Goal: Task Accomplishment & Management: Manage account settings

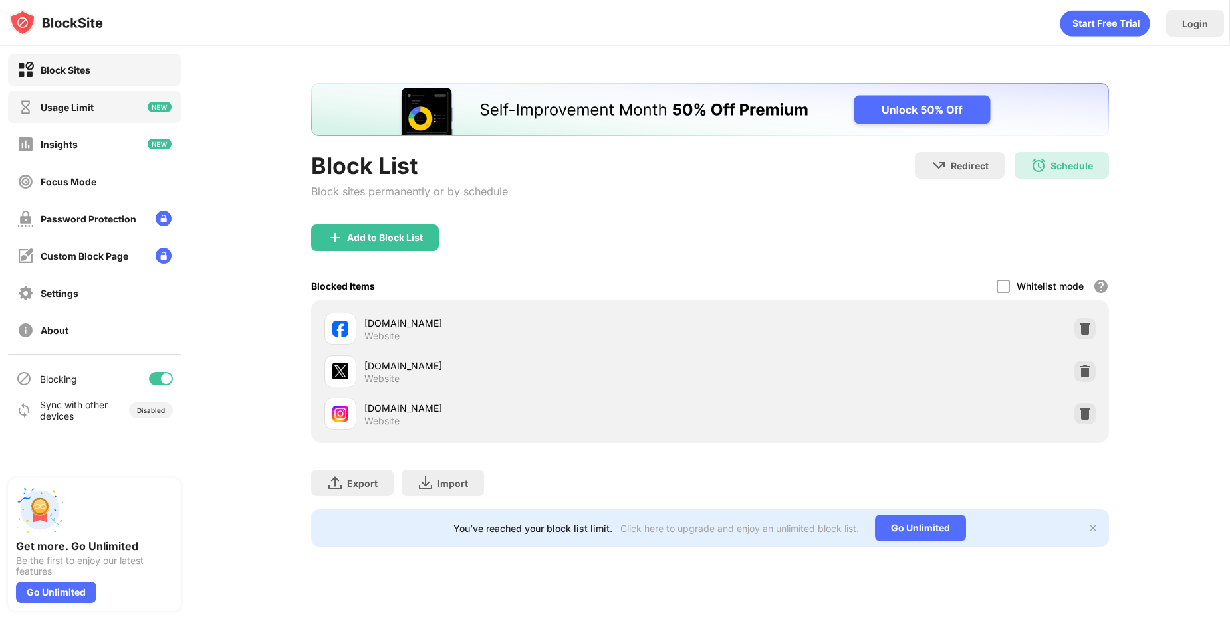
click at [101, 111] on div "Usage Limit" at bounding box center [94, 107] width 173 height 32
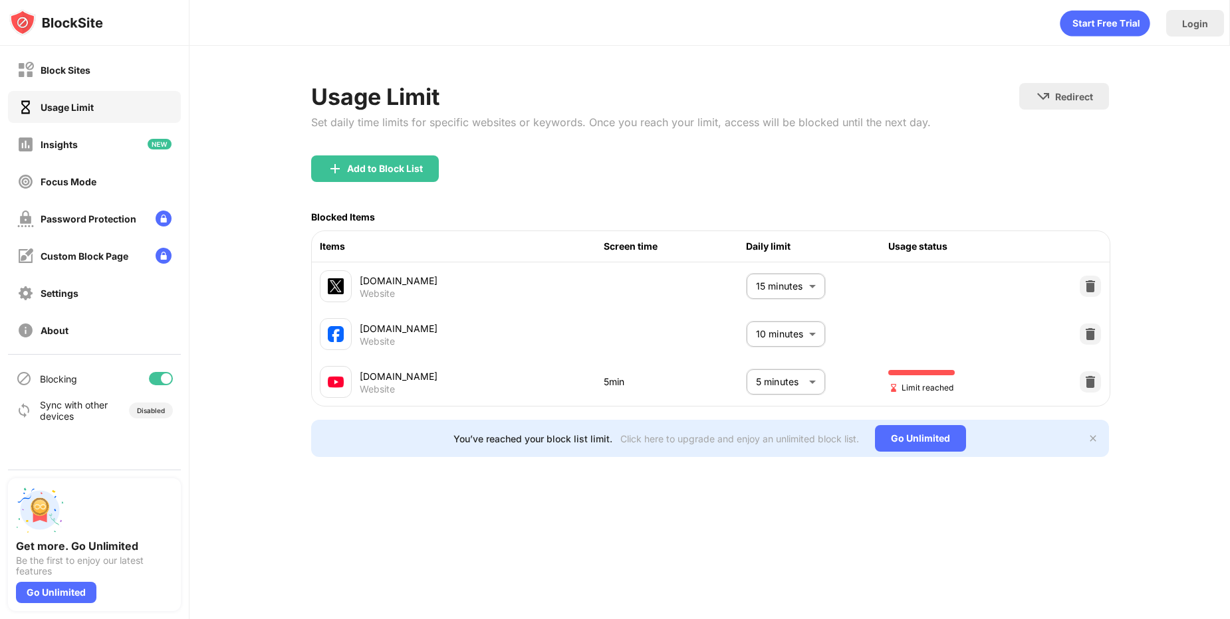
click at [803, 385] on body "Block Sites Usage Limit Insights Focus Mode Password Protection Custom Block Pa…" at bounding box center [615, 309] width 1230 height 619
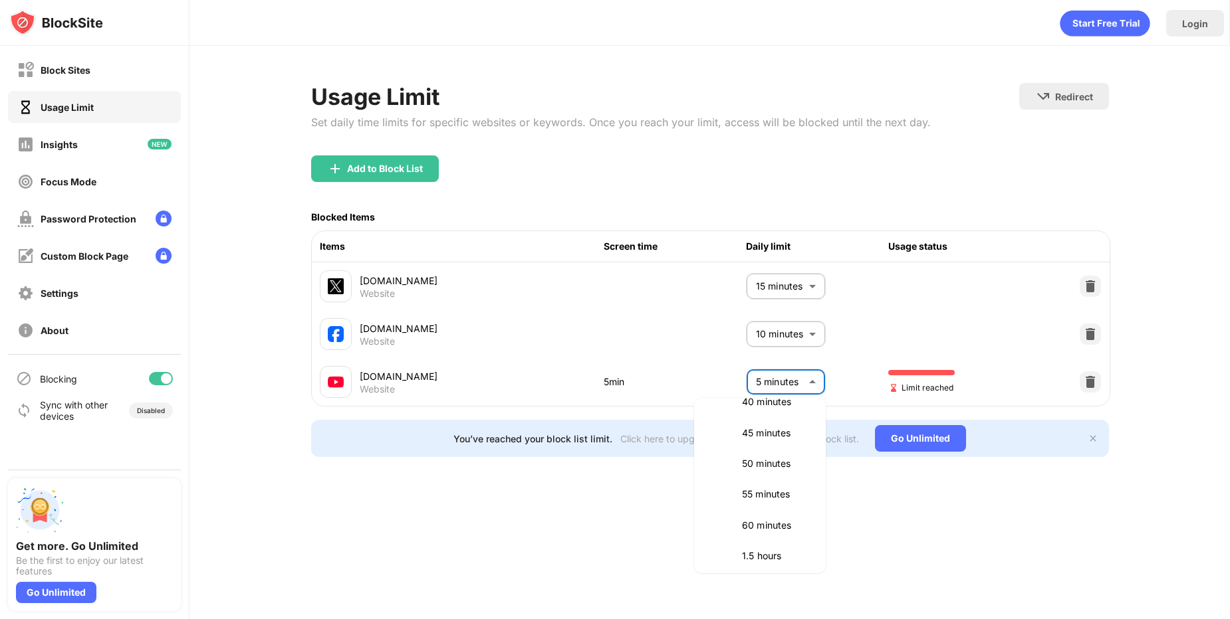
scroll to position [289, 0]
click at [755, 539] on p "1.5 hours" at bounding box center [776, 538] width 68 height 15
type input "**"
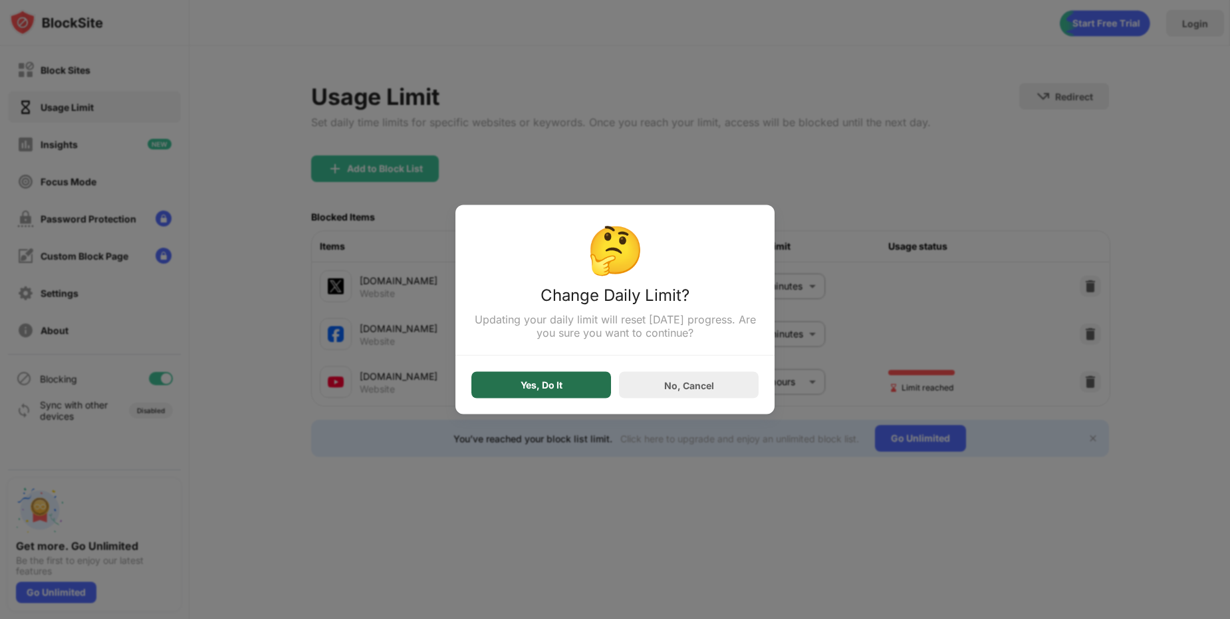
click at [536, 385] on div "Yes, Do It" at bounding box center [541, 385] width 42 height 11
